Goal: Information Seeking & Learning: Learn about a topic

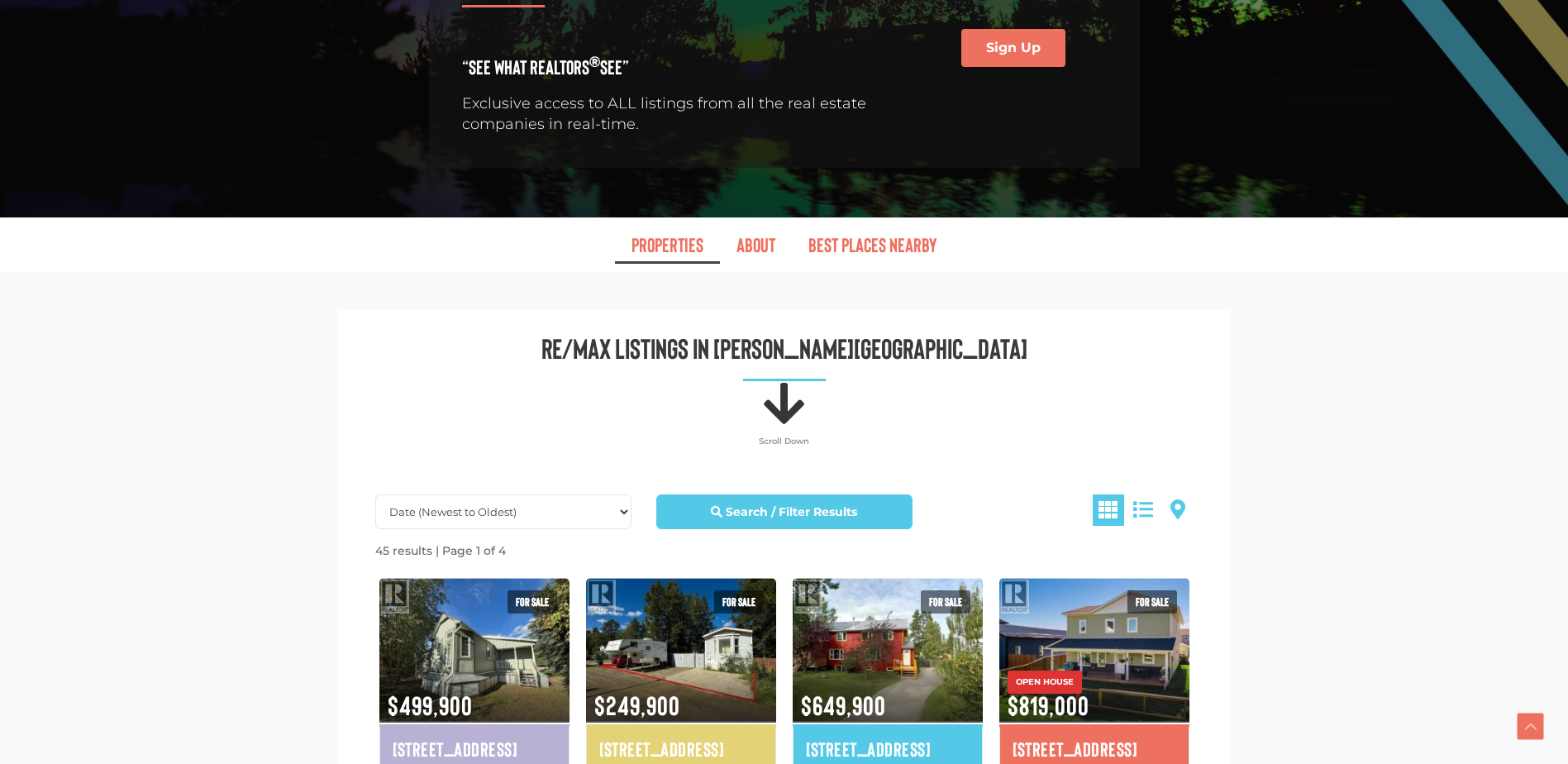
scroll to position [662, 0]
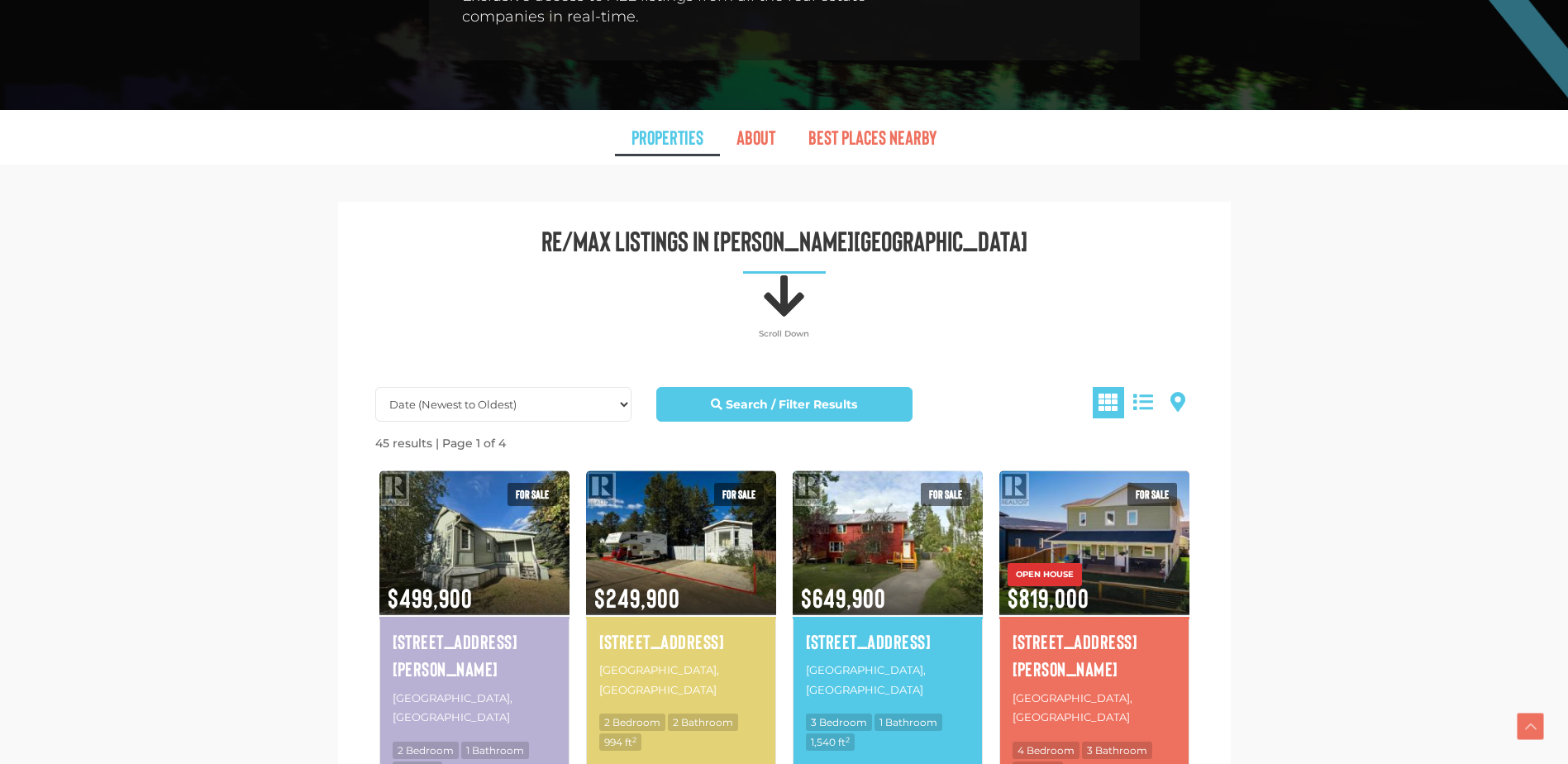
click at [683, 118] on link "Properties" at bounding box center [667, 137] width 105 height 38
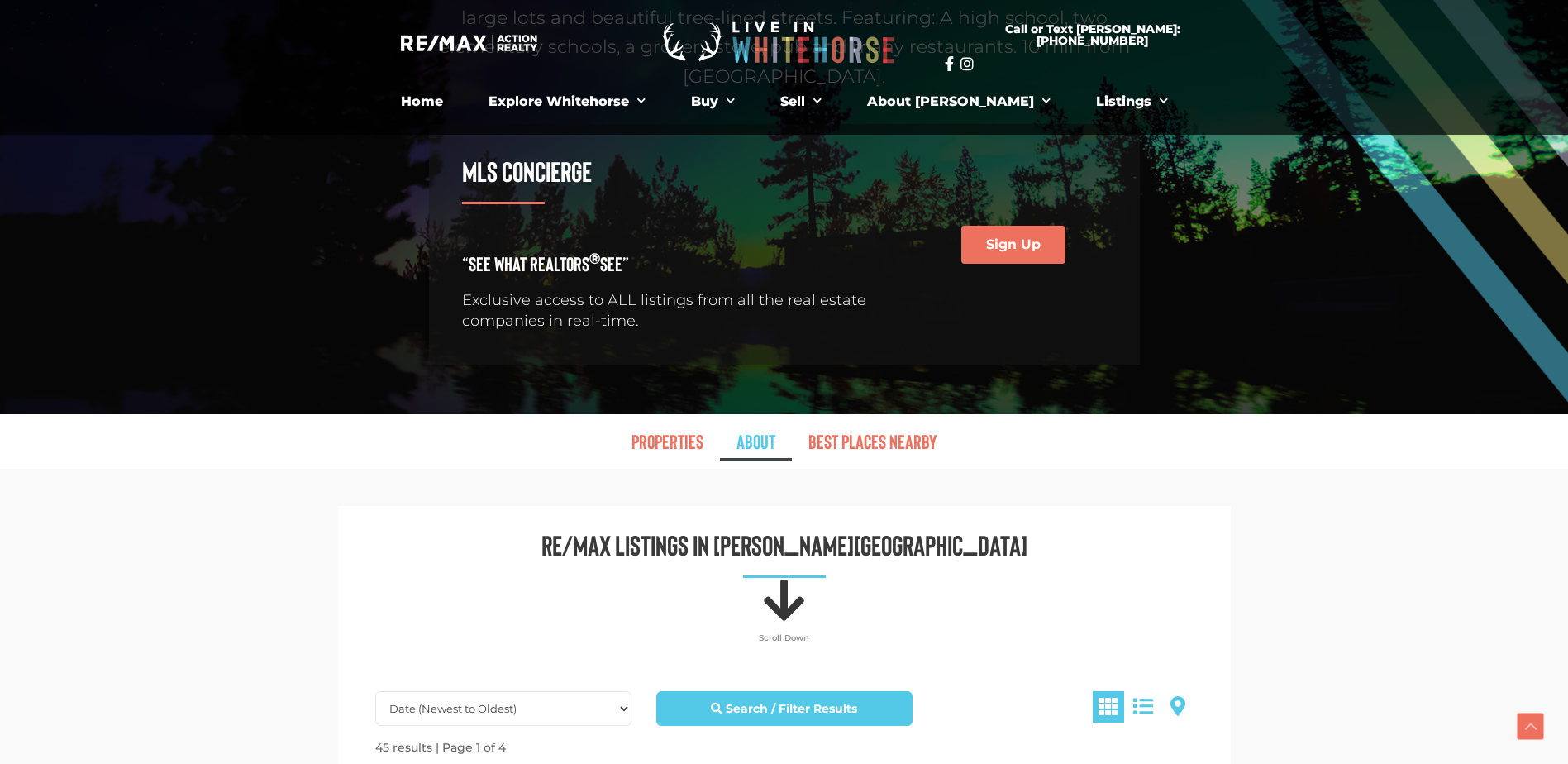
click at [754, 422] on link "About" at bounding box center [756, 442] width 72 height 38
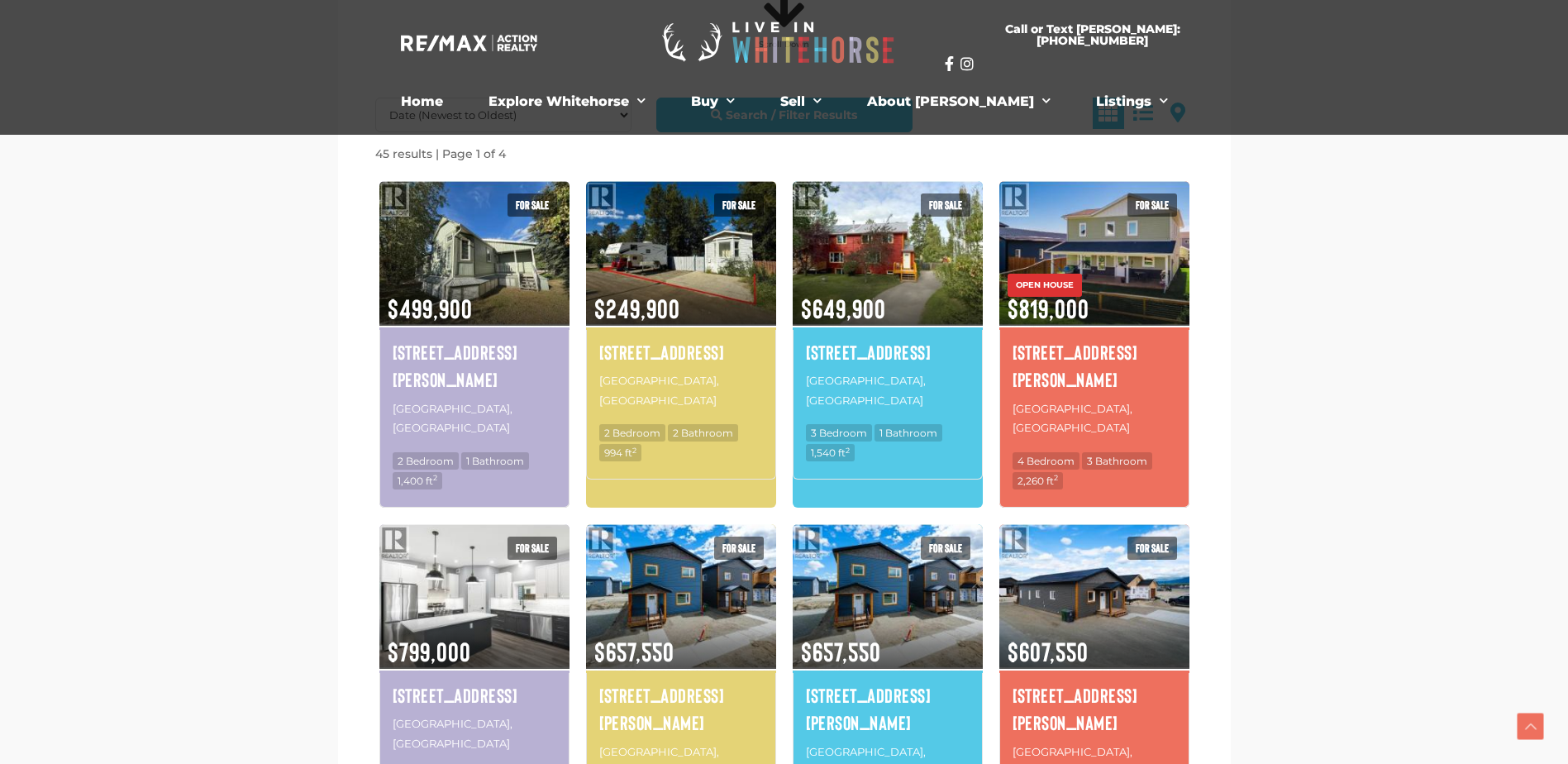
scroll to position [799, 0]
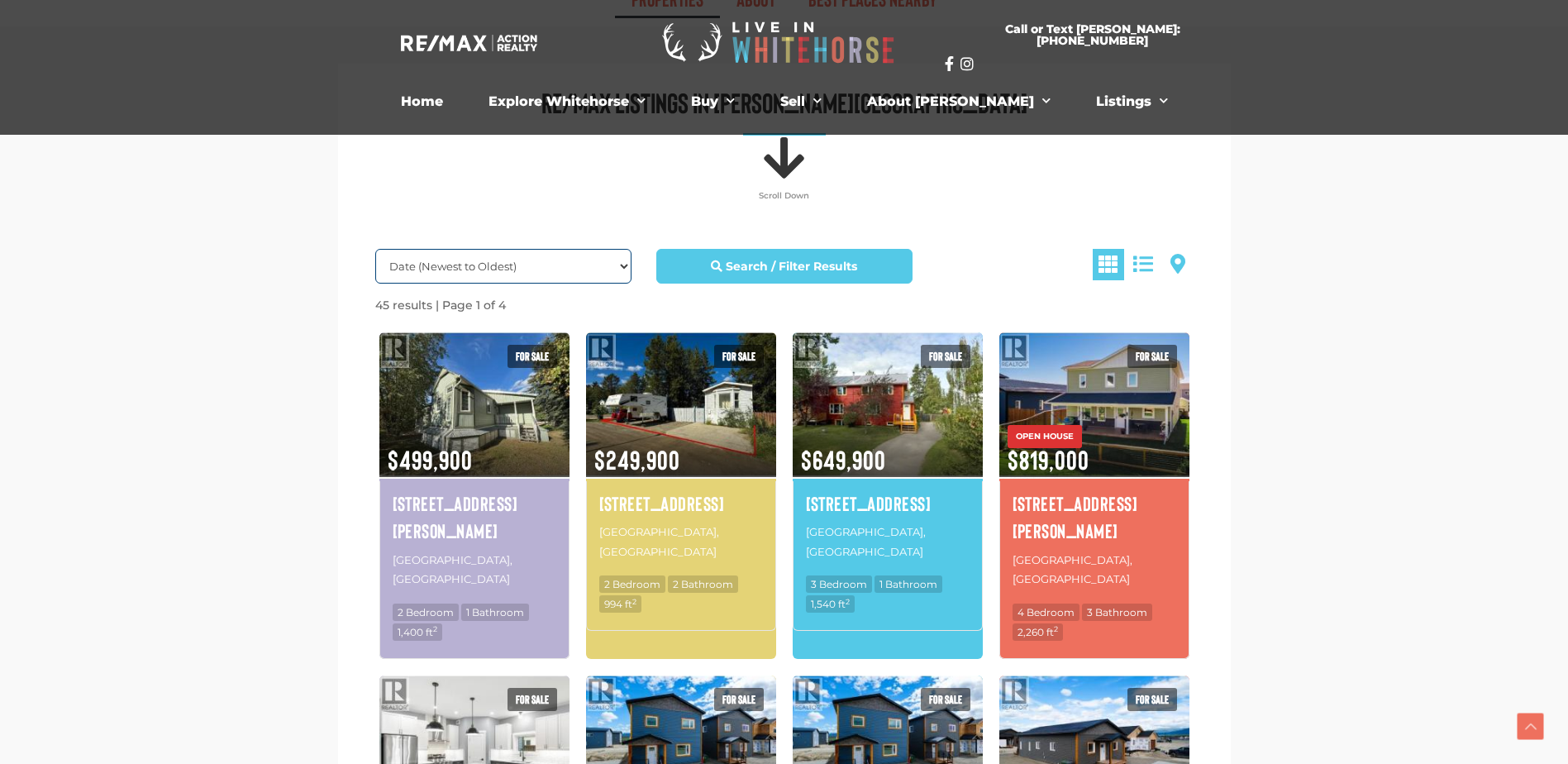
click at [625, 249] on select "Date (Newest to Oldest) Date (Oldest to Newest) Price (Highest to Lowest) Price…" at bounding box center [503, 267] width 257 height 35
click at [623, 249] on select "Date (Newest to Oldest) Date (Oldest to Newest) Price (Highest to Lowest) Price…" at bounding box center [503, 267] width 257 height 35
click at [1139, 254] on span at bounding box center [1143, 264] width 20 height 20
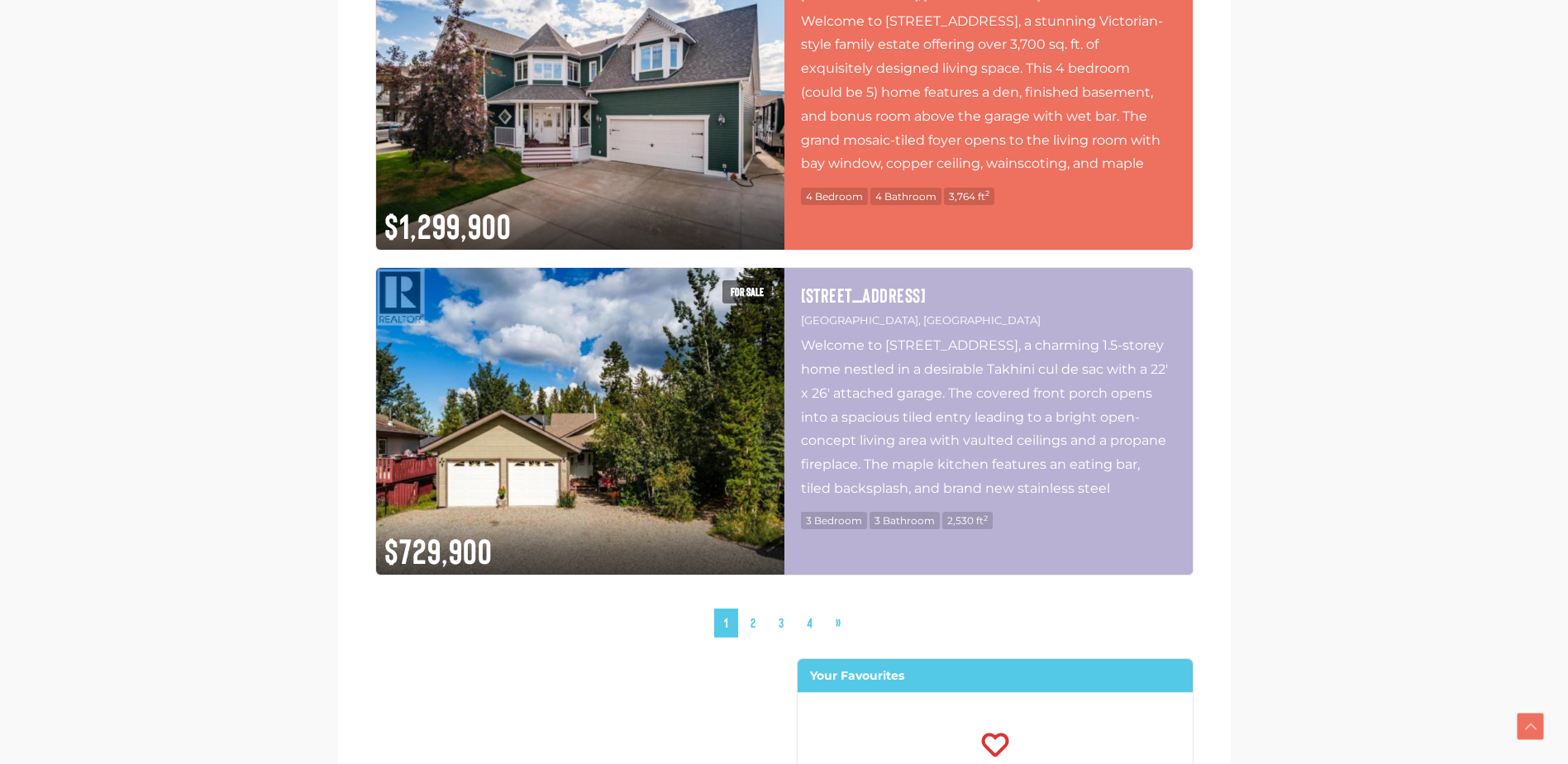
scroll to position [4437, 0]
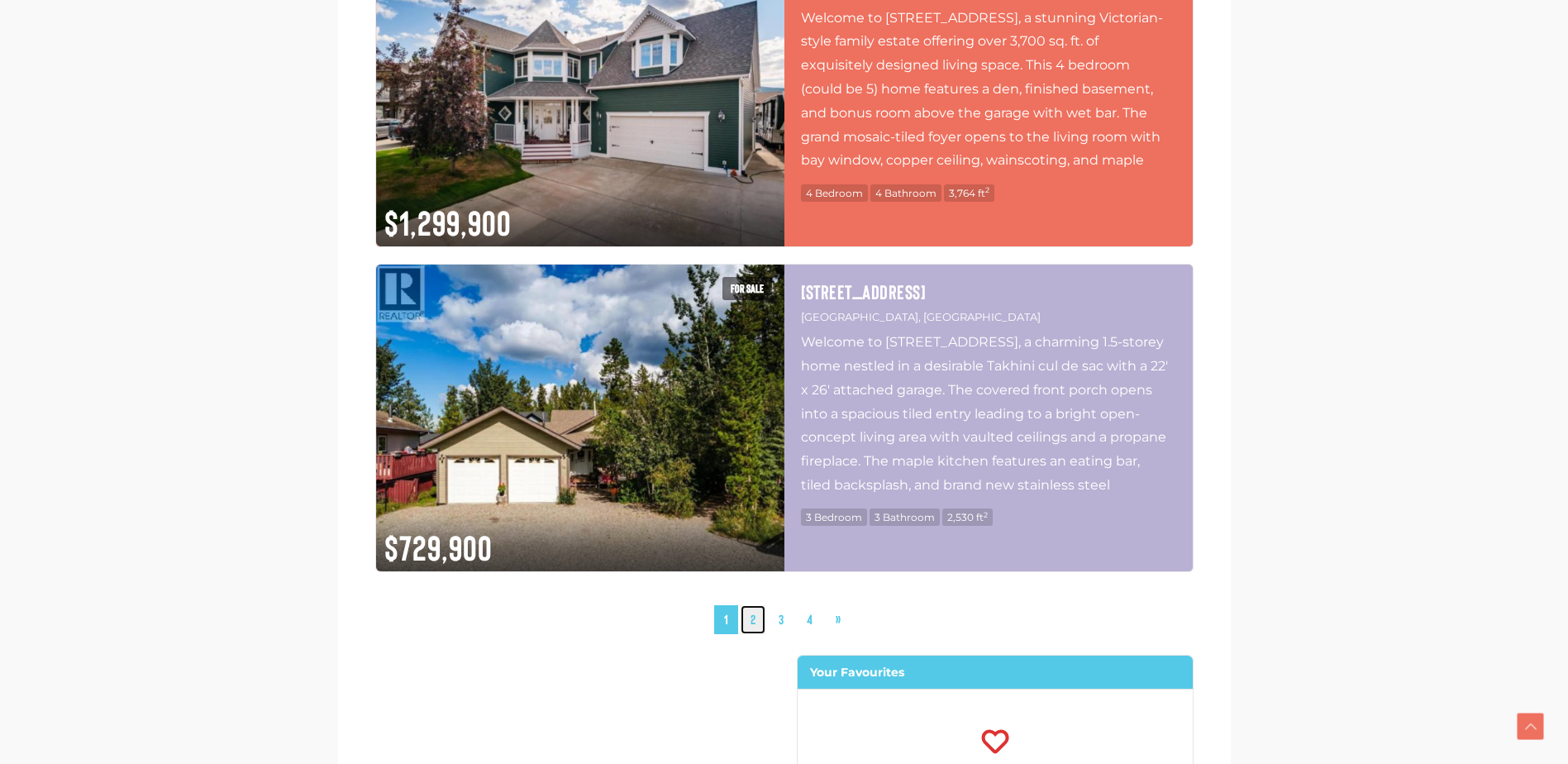
click at [751, 605] on link "2" at bounding box center [753, 619] width 25 height 29
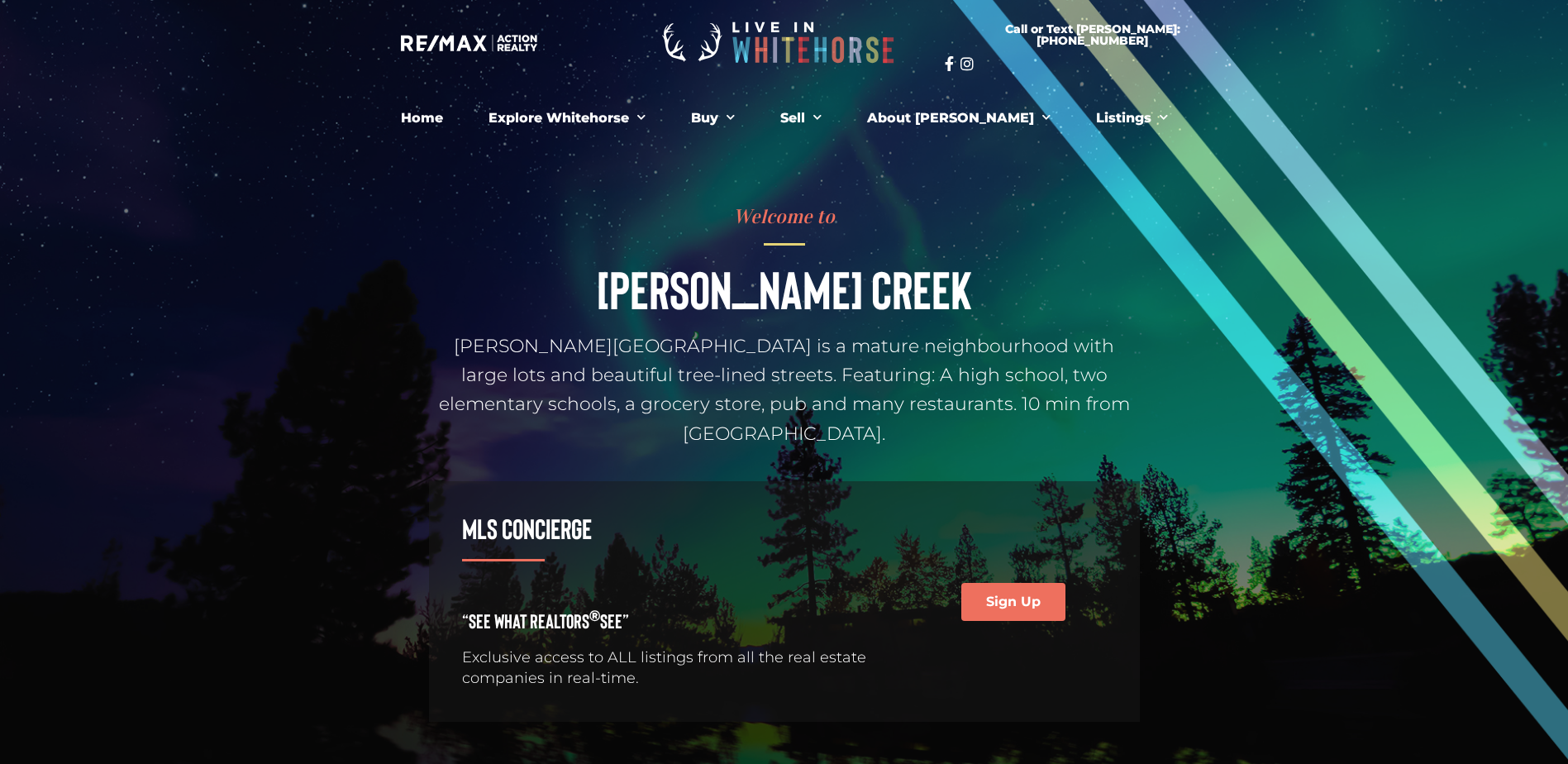
click at [740, 46] on img at bounding box center [781, 42] width 261 height 68
